Goal: Task Accomplishment & Management: Manage account settings

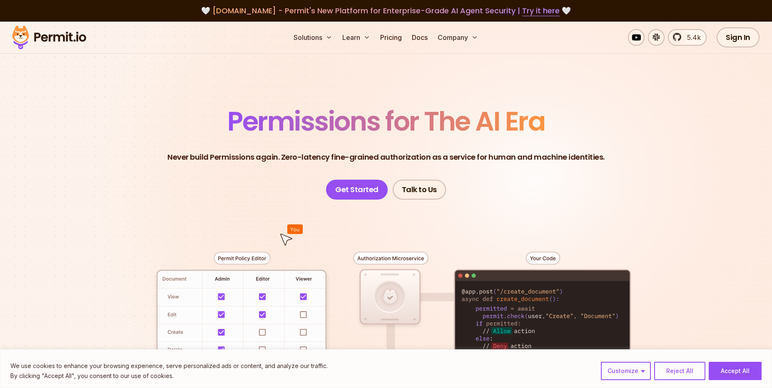
click at [616, 185] on header "Permissions for The AI Era Never build Permissions again. Zero-latency fine-gra…" at bounding box center [385, 154] width 583 height 92
click at [734, 40] on link "Sign In" at bounding box center [737, 37] width 43 height 20
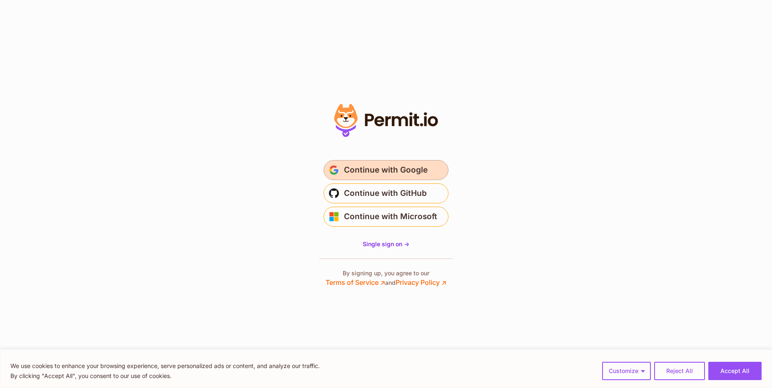
click at [422, 170] on span "Continue with Google" at bounding box center [386, 170] width 84 height 13
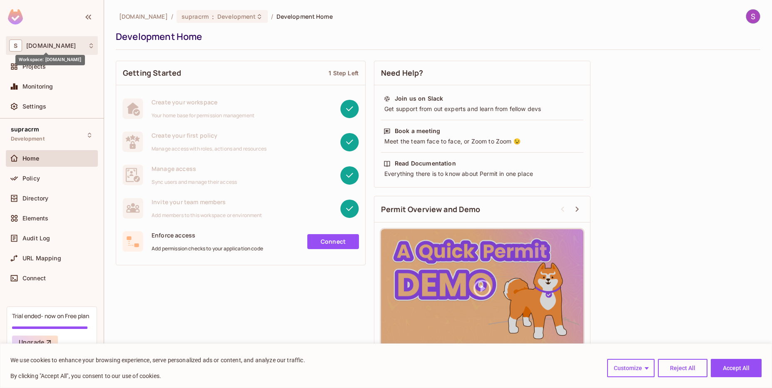
click at [44, 48] on span "supracode.eu" at bounding box center [51, 45] width 50 height 7
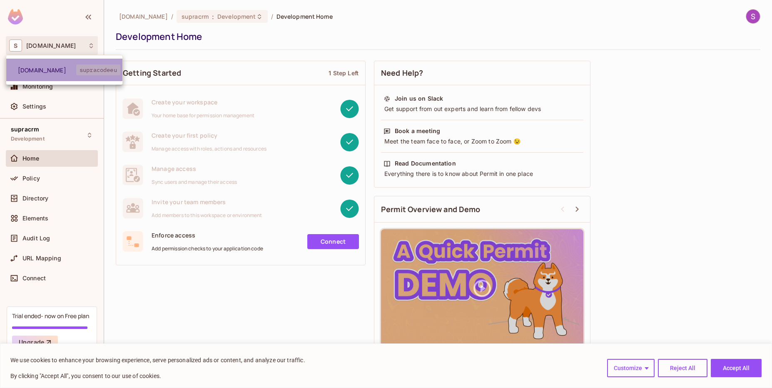
click at [52, 73] on span "supracode.eu" at bounding box center [47, 70] width 58 height 8
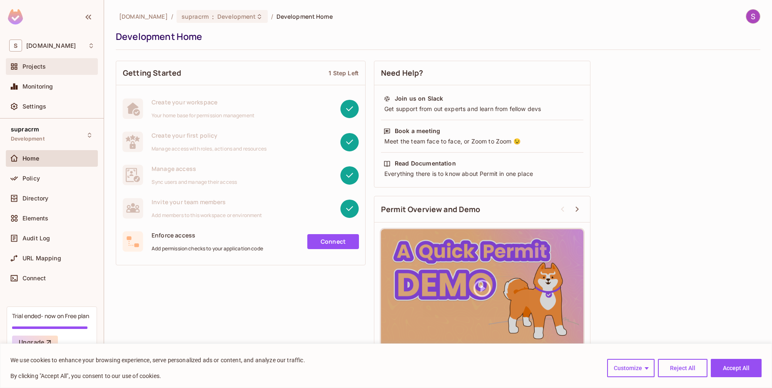
click at [56, 71] on div "Projects" at bounding box center [51, 67] width 85 height 10
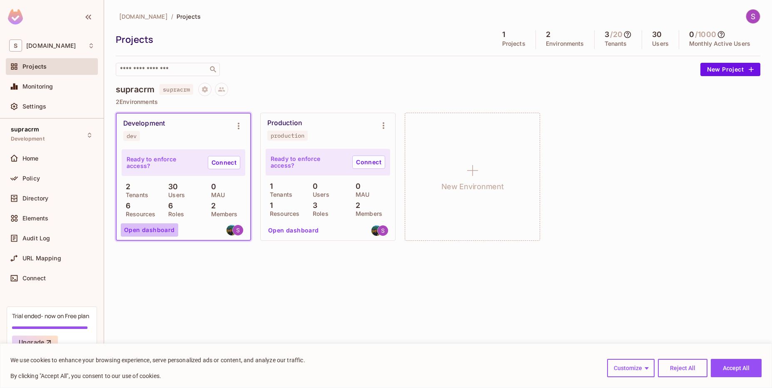
click at [161, 233] on button "Open dashboard" at bounding box center [149, 230] width 57 height 13
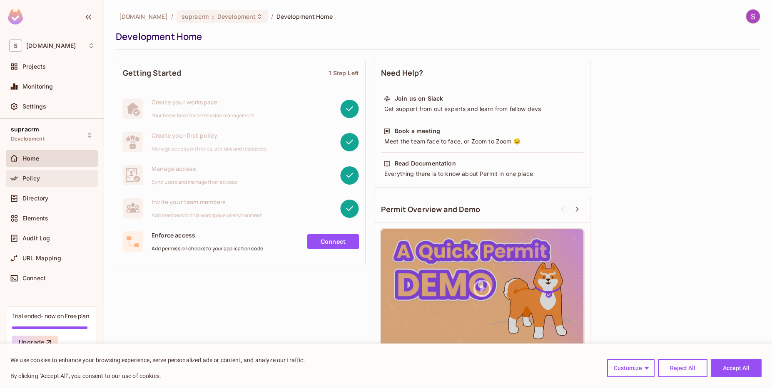
click at [48, 181] on div "Policy" at bounding box center [58, 178] width 72 height 7
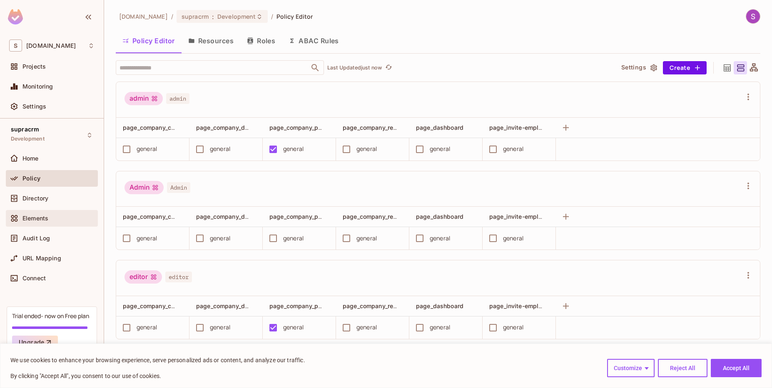
click at [54, 223] on div "Elements" at bounding box center [51, 219] width 85 height 10
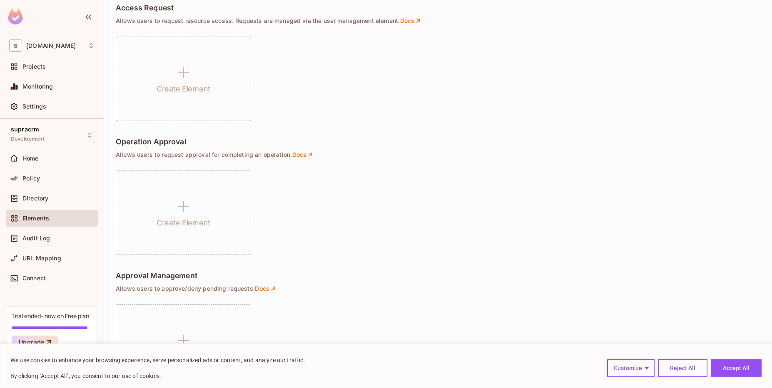
scroll to position [539, 0]
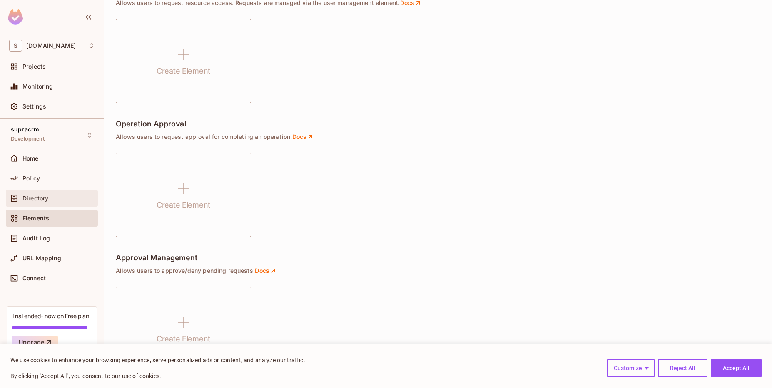
click at [41, 203] on div "Directory" at bounding box center [51, 199] width 85 height 10
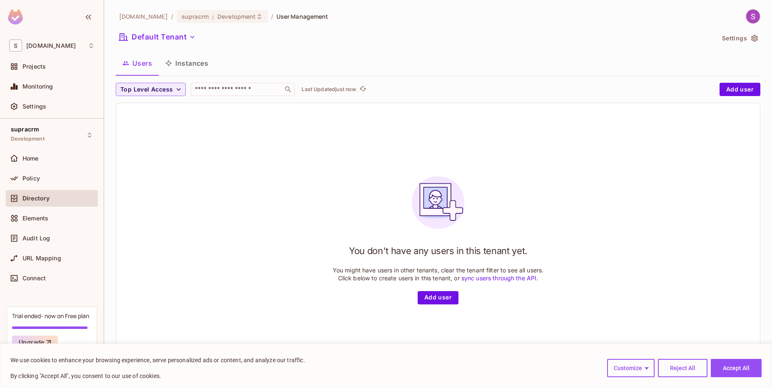
click at [128, 68] on button "Users" at bounding box center [137, 63] width 43 height 21
click at [235, 18] on span "Development" at bounding box center [236, 15] width 38 height 8
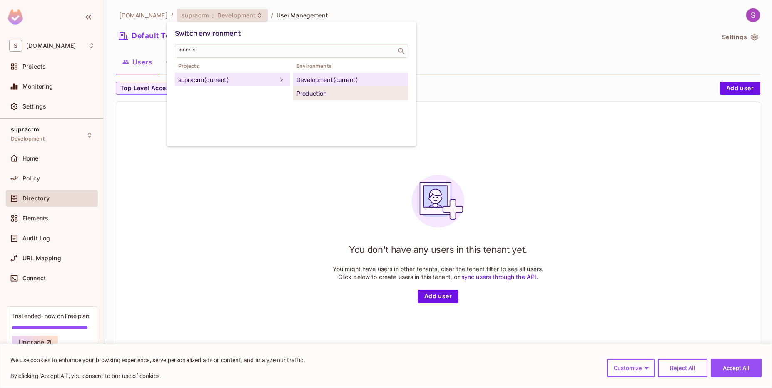
click at [343, 96] on div "Production" at bounding box center [350, 94] width 108 height 10
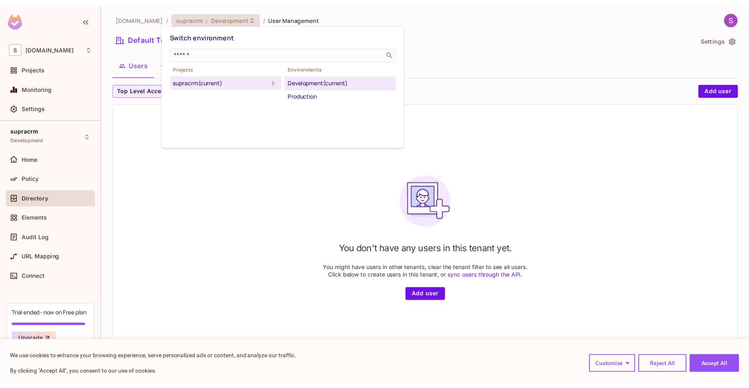
scroll to position [0, 0]
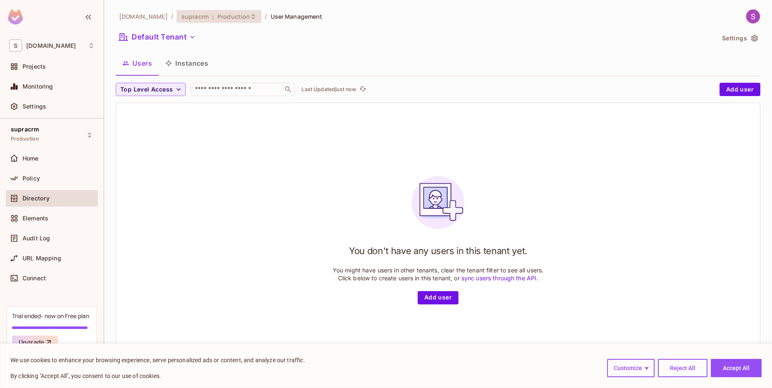
click at [251, 18] on icon at bounding box center [252, 16] width 3 height 5
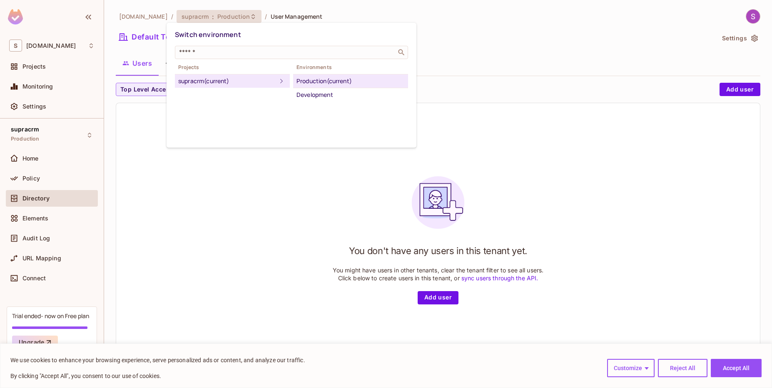
click at [249, 69] on span "Projects" at bounding box center [232, 67] width 115 height 7
click at [315, 95] on div "Development" at bounding box center [350, 95] width 108 height 10
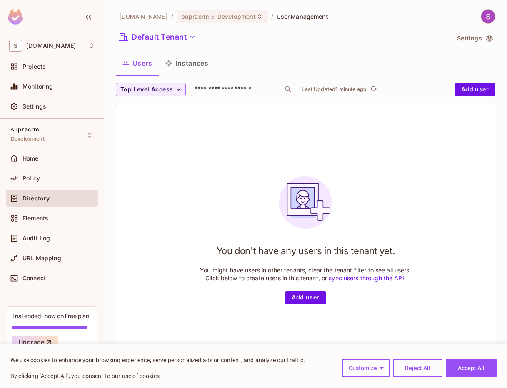
click at [491, 19] on img at bounding box center [488, 17] width 14 height 14
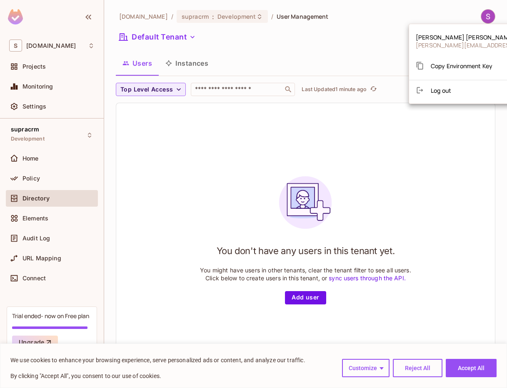
click at [463, 43] on span "sergio@supracode.eu" at bounding box center [488, 45] width 147 height 8
click at [437, 42] on span "sergio@supracode.eu" at bounding box center [488, 45] width 147 height 8
click at [276, 42] on div at bounding box center [253, 194] width 507 height 388
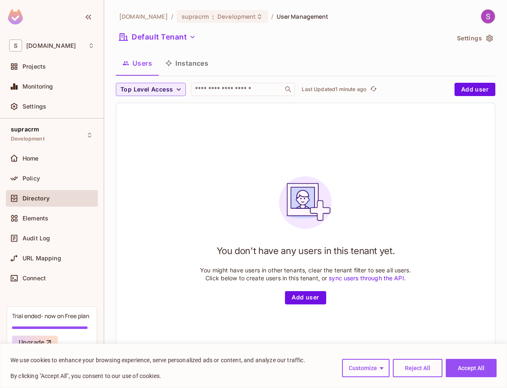
click at [20, 19] on img at bounding box center [15, 16] width 15 height 15
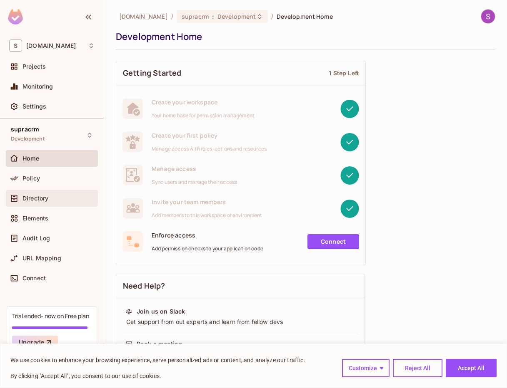
click at [50, 204] on div "Directory" at bounding box center [52, 198] width 92 height 17
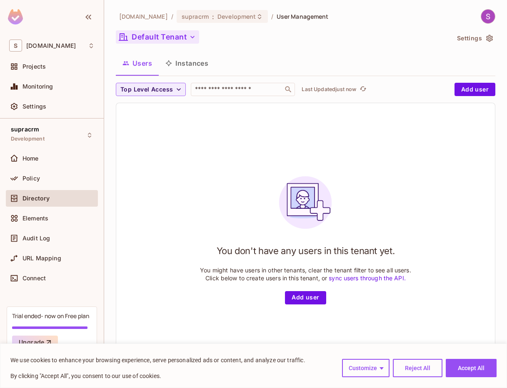
click at [190, 37] on icon "button" at bounding box center [192, 37] width 8 height 8
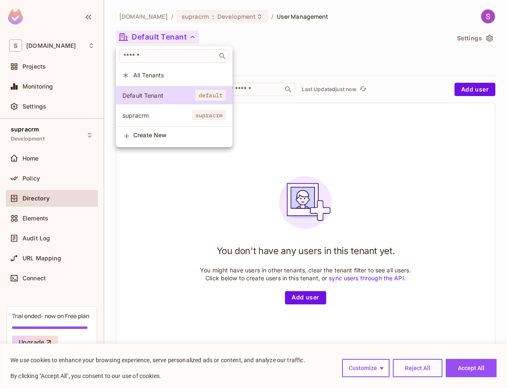
click at [184, 81] on li "All Tenants" at bounding box center [174, 75] width 117 height 18
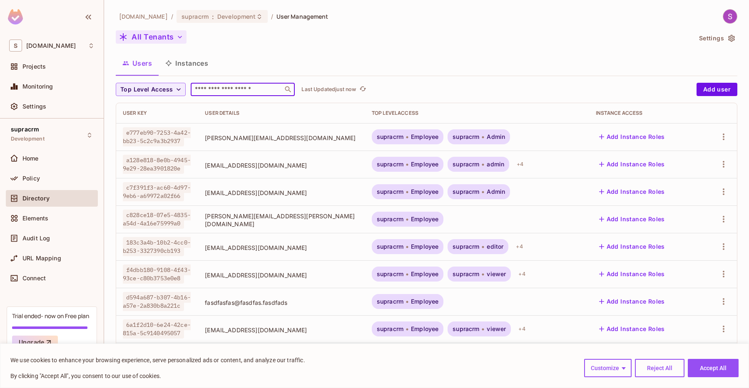
click at [239, 91] on input "text" at bounding box center [236, 89] width 87 height 8
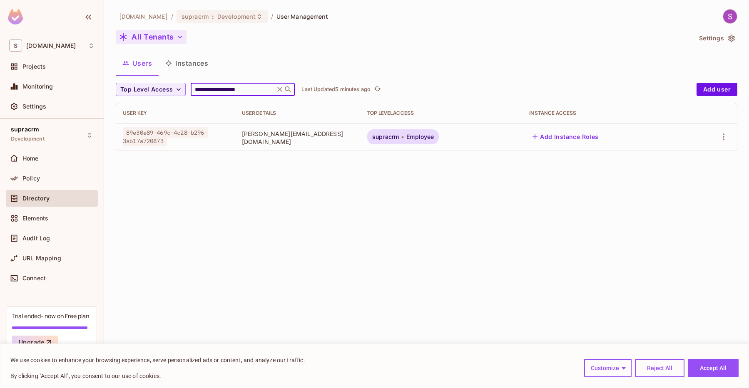
click at [267, 92] on input "**********" at bounding box center [232, 89] width 79 height 8
type input "**********"
